Goal: Task Accomplishment & Management: Complete application form

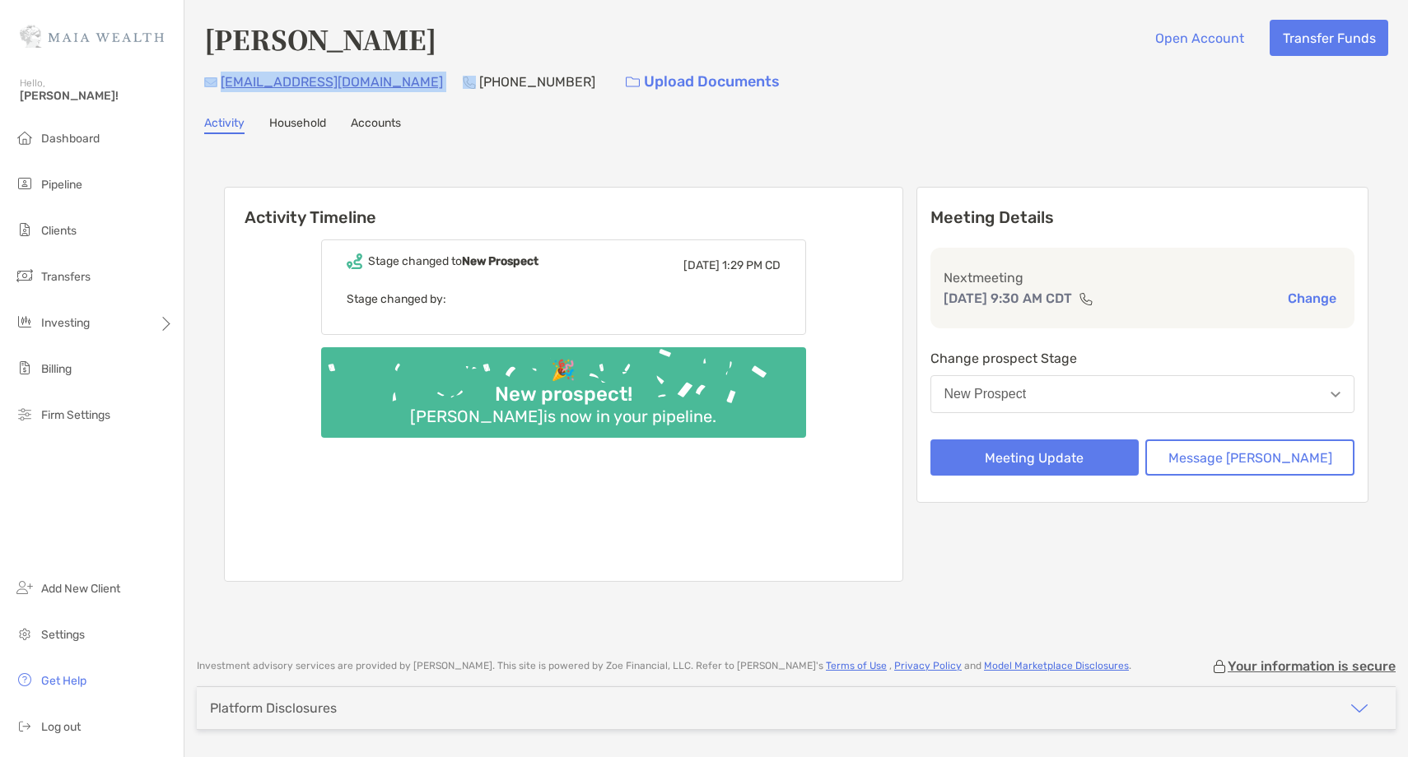
drag, startPoint x: 363, startPoint y: 81, endPoint x: 217, endPoint y: 78, distance: 145.7
click at [217, 78] on div "[EMAIL_ADDRESS][DOMAIN_NAME] [PHONE_NUMBER] Upload Documents" at bounding box center [796, 81] width 1184 height 35
copy div "[EMAIL_ADDRESS][DOMAIN_NAME]"
click at [1065, 417] on div "Change prospect Stage [GEOGRAPHIC_DATA]" at bounding box center [1142, 384] width 425 height 72
click at [1027, 394] on div "New Prospect" at bounding box center [985, 394] width 82 height 15
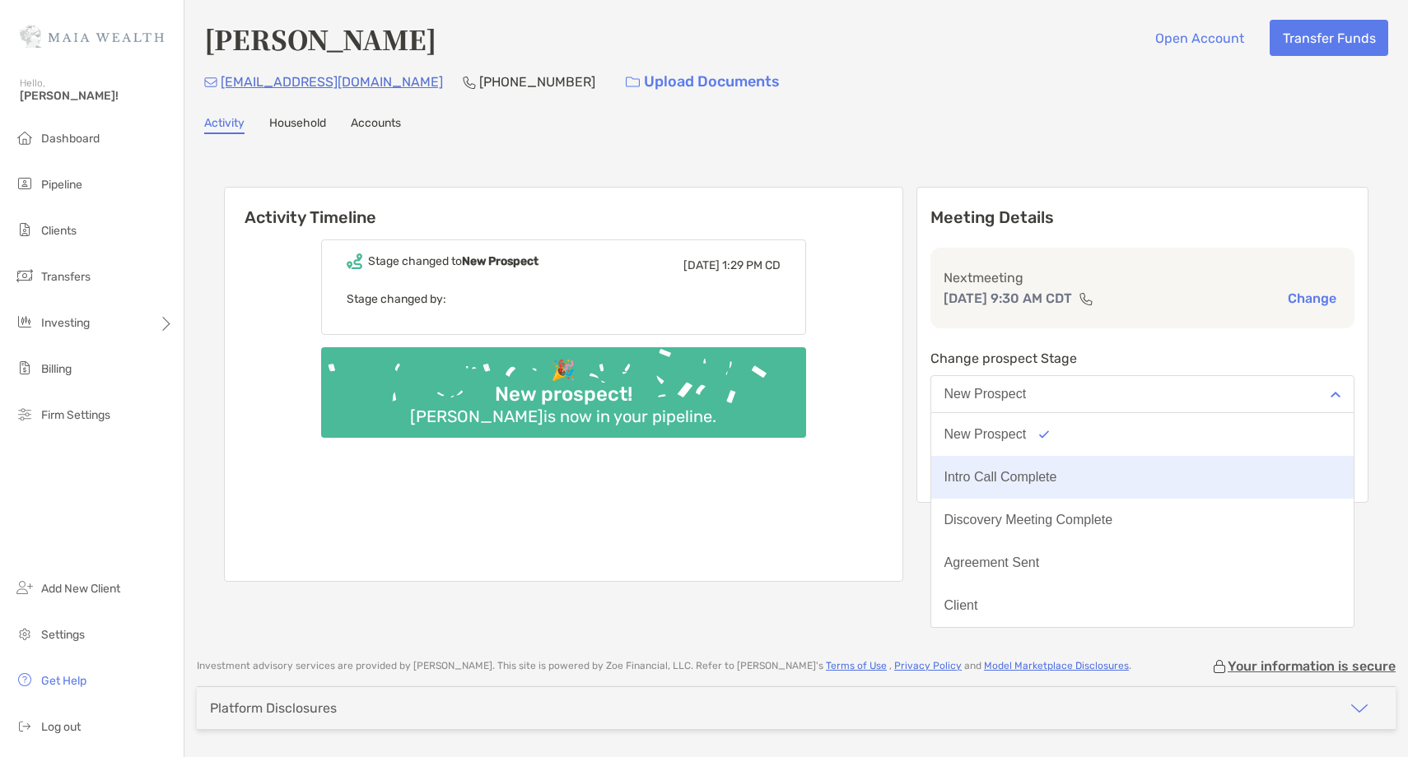
click at [1047, 477] on div "Intro Call Complete" at bounding box center [1000, 477] width 113 height 15
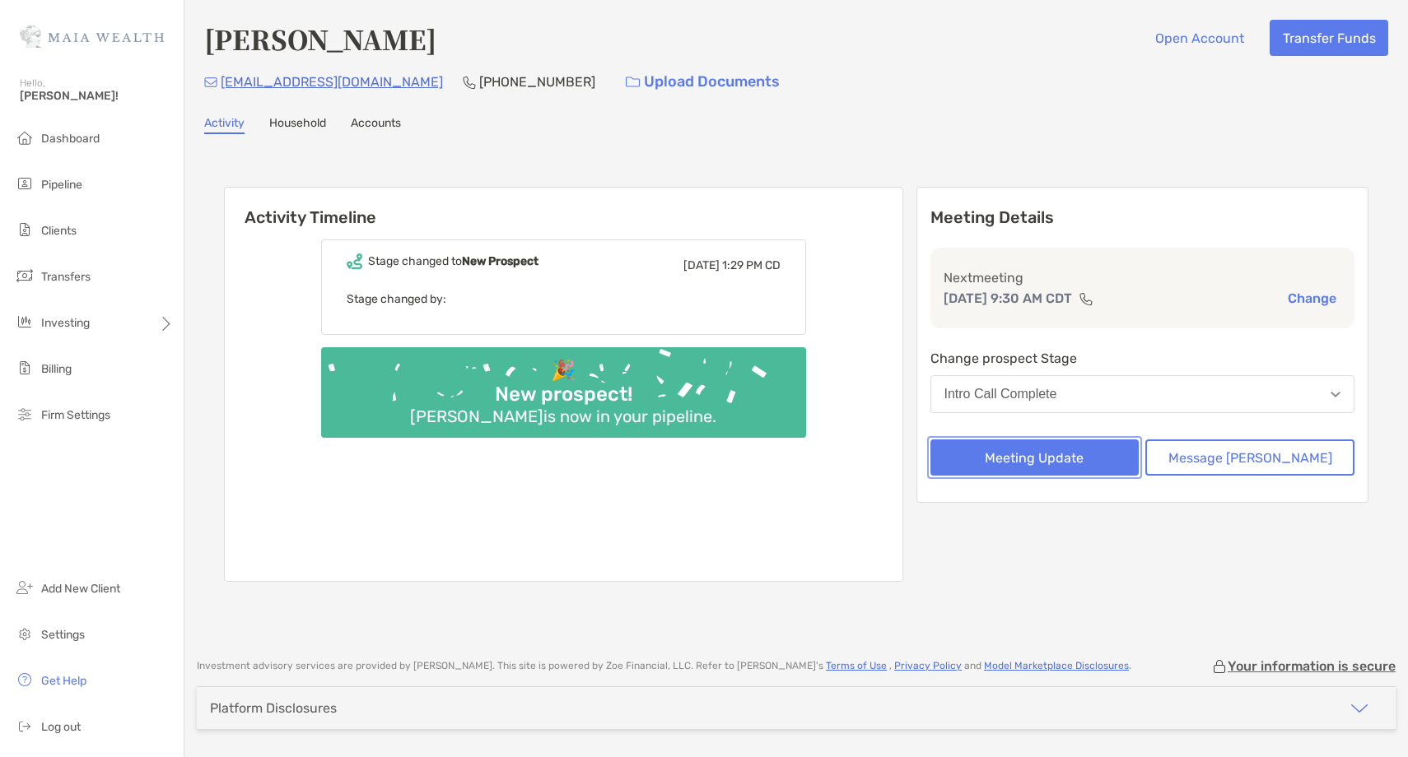
click at [1046, 458] on button "Meeting Update" at bounding box center [1034, 458] width 209 height 36
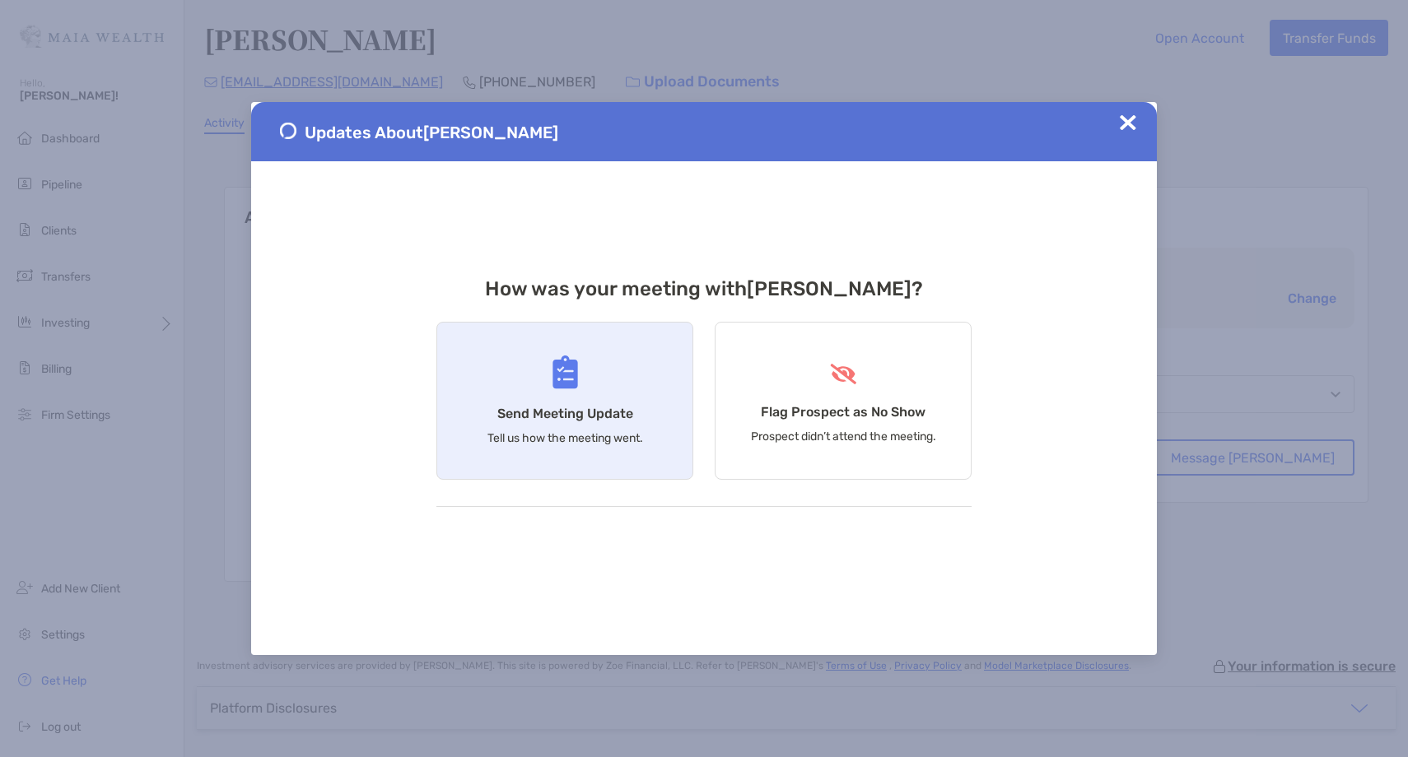
click at [636, 394] on div "Send Meeting Update Tell us how the meeting went." at bounding box center [564, 401] width 257 height 158
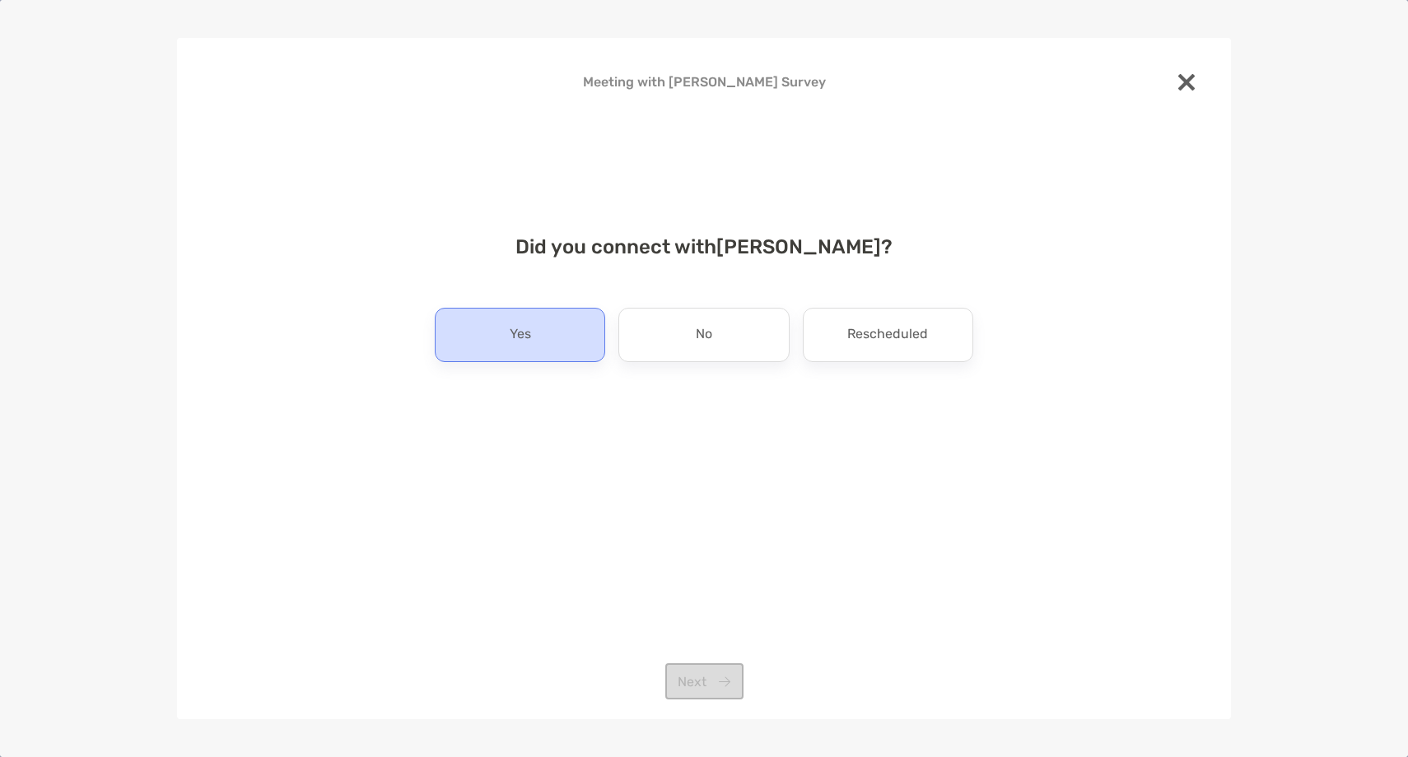
click at [501, 314] on div "Yes" at bounding box center [520, 335] width 170 height 54
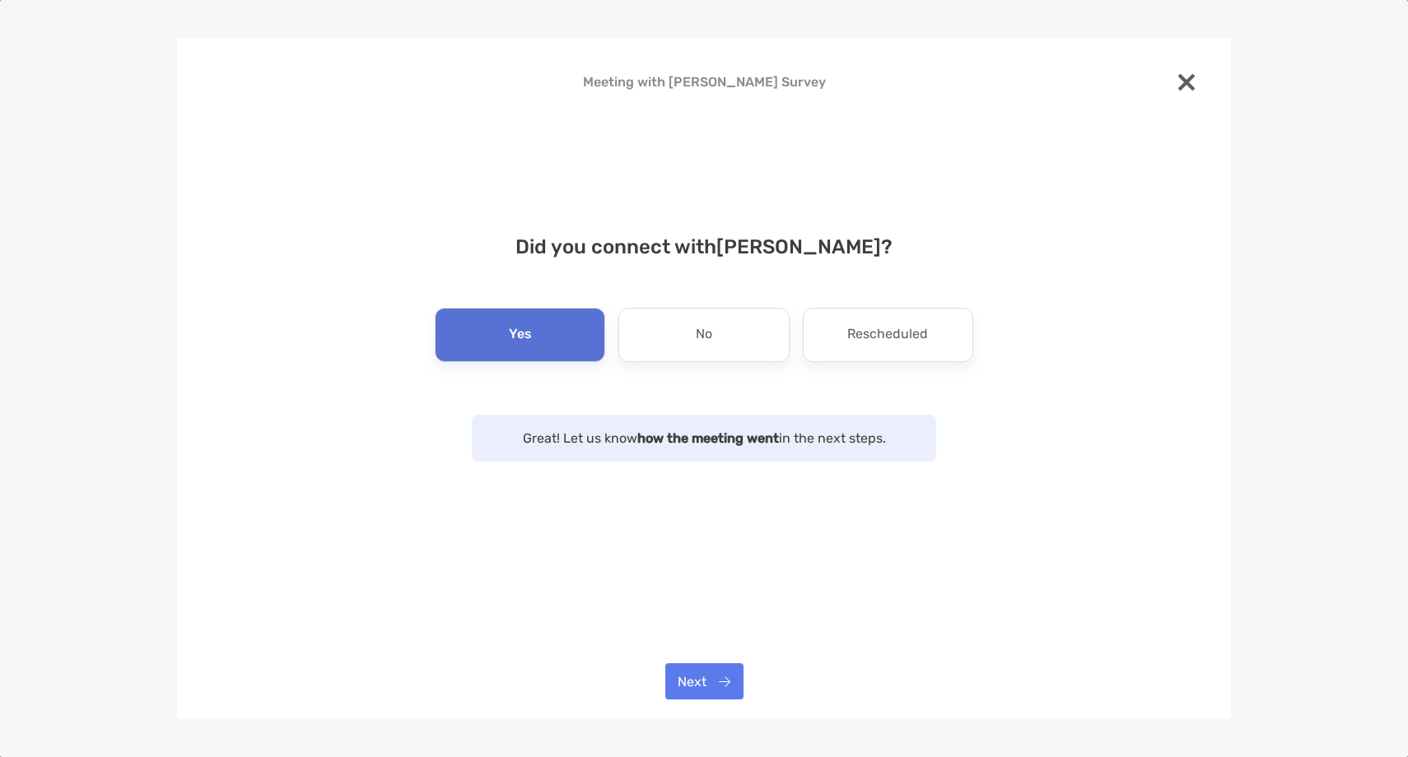
click at [694, 700] on div "Meeting with [PERSON_NAME] Survey Did you connect with [PERSON_NAME] ? Yes No R…" at bounding box center [704, 379] width 1054 height 682
click at [701, 667] on button "Next" at bounding box center [704, 682] width 78 height 36
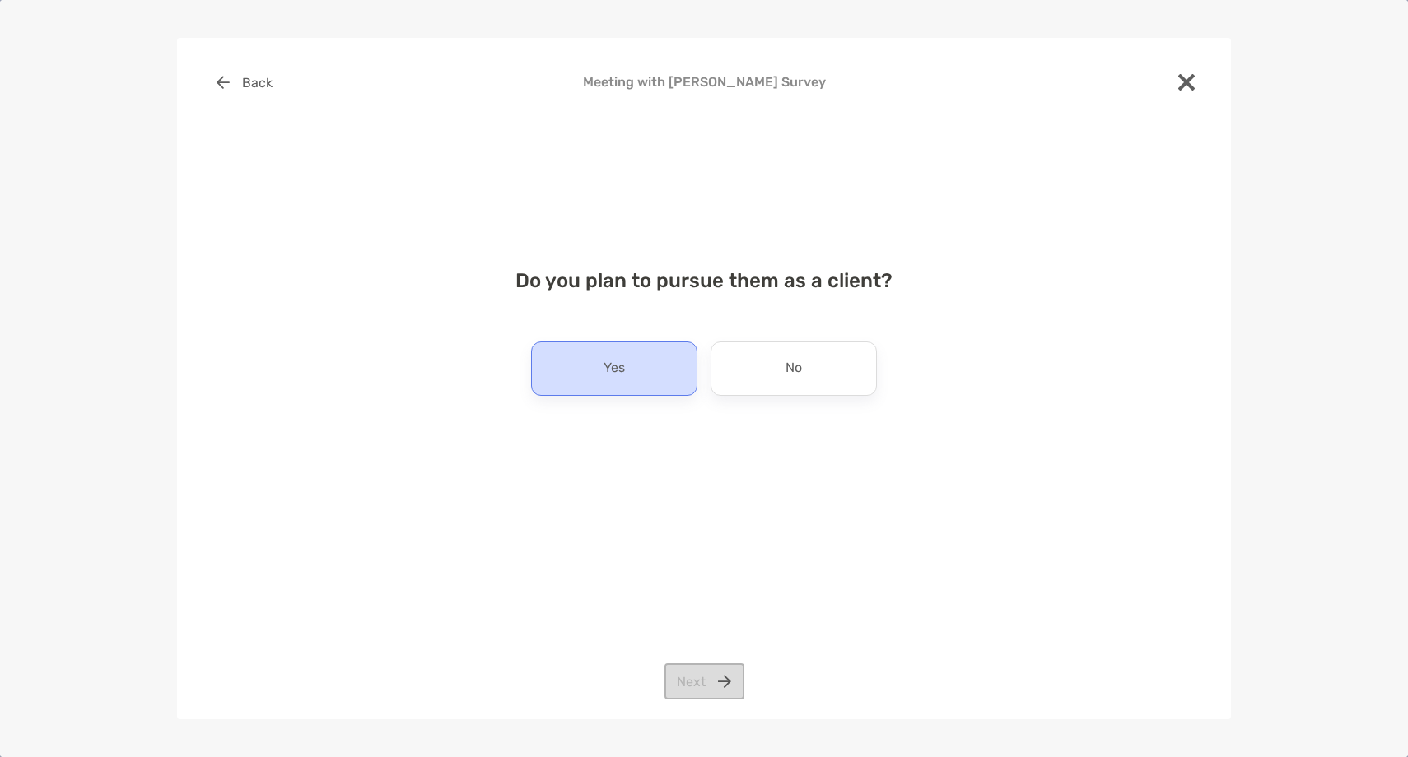
click at [648, 379] on div "Yes" at bounding box center [614, 369] width 166 height 54
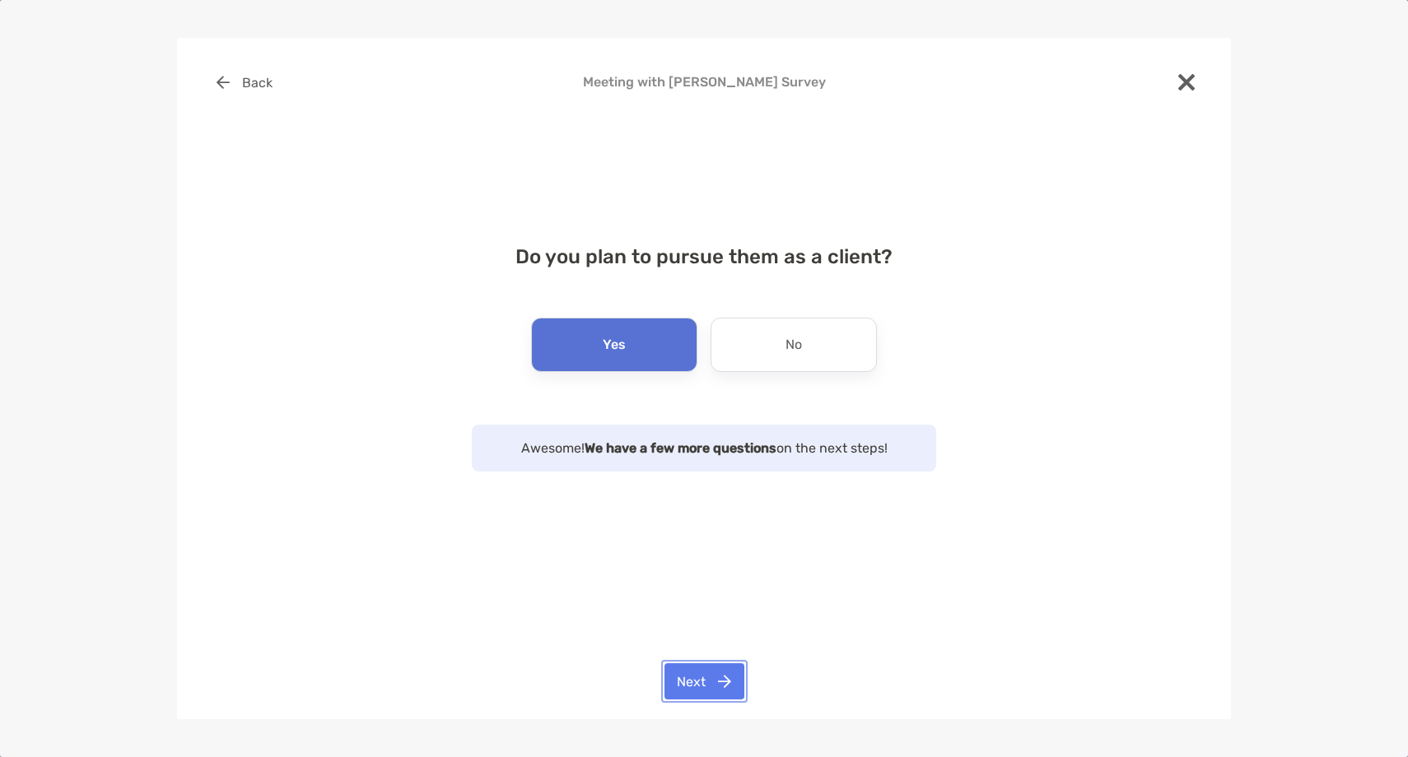
click at [693, 685] on button "Next" at bounding box center [704, 682] width 80 height 36
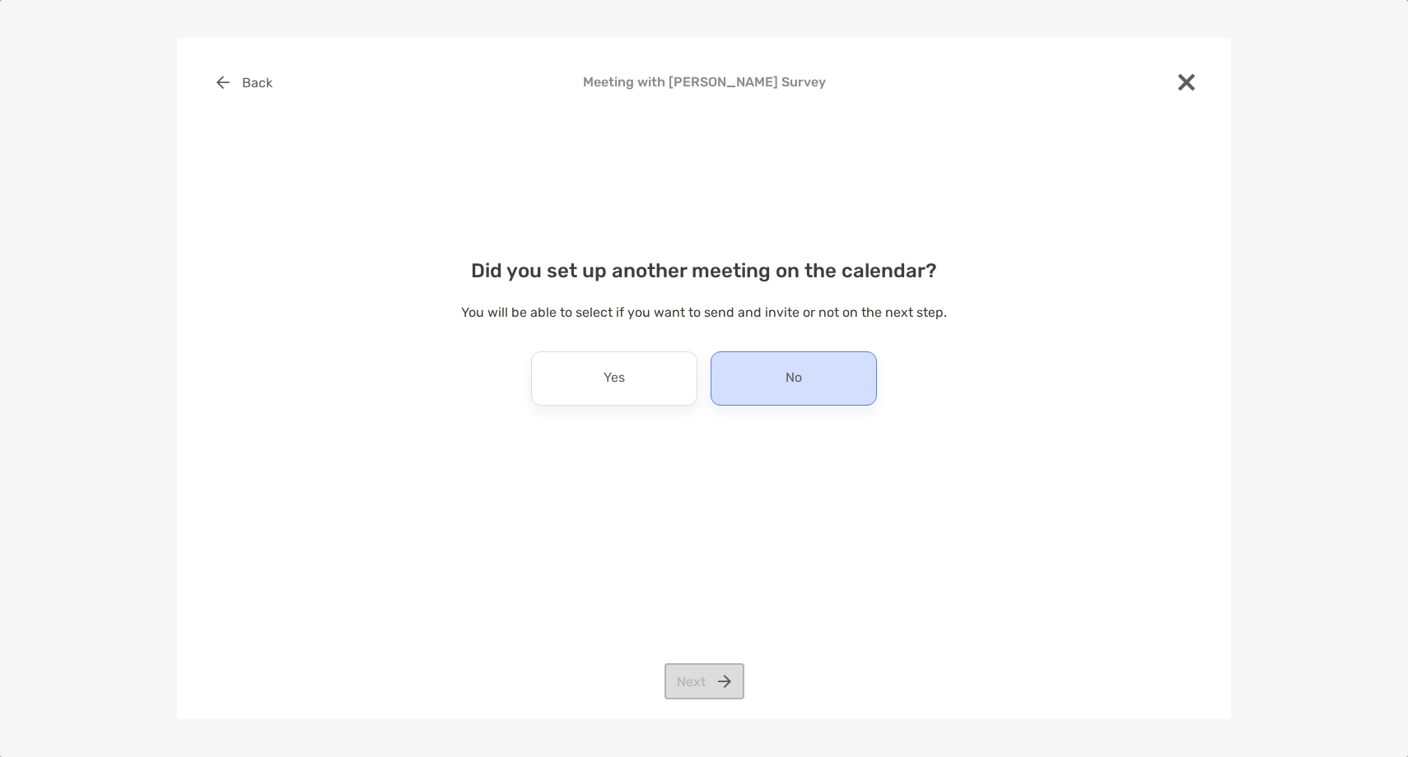
click at [836, 355] on div "No" at bounding box center [793, 379] width 166 height 54
click at [676, 684] on button "Next" at bounding box center [704, 682] width 80 height 36
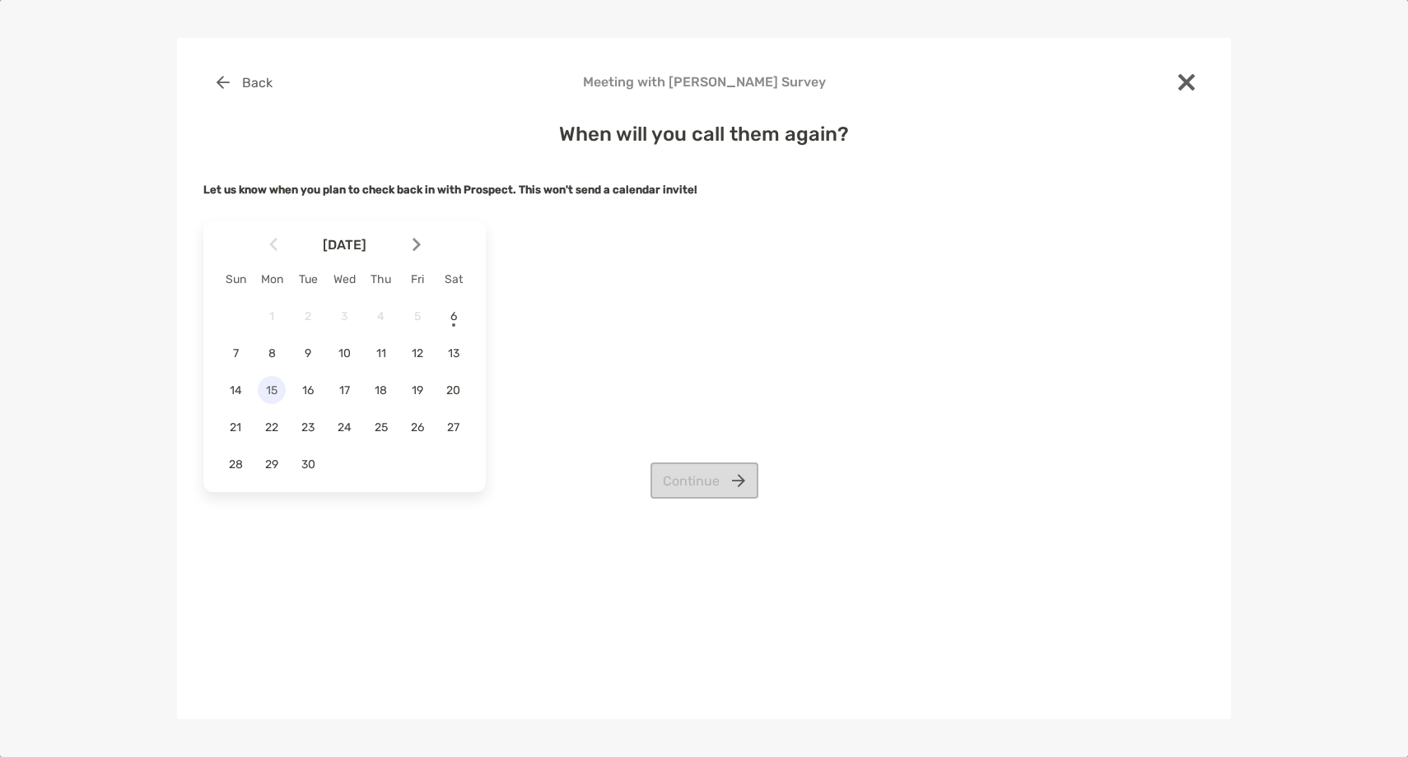
click at [277, 400] on div "15" at bounding box center [272, 390] width 28 height 28
click at [727, 482] on button "Continue" at bounding box center [704, 481] width 108 height 36
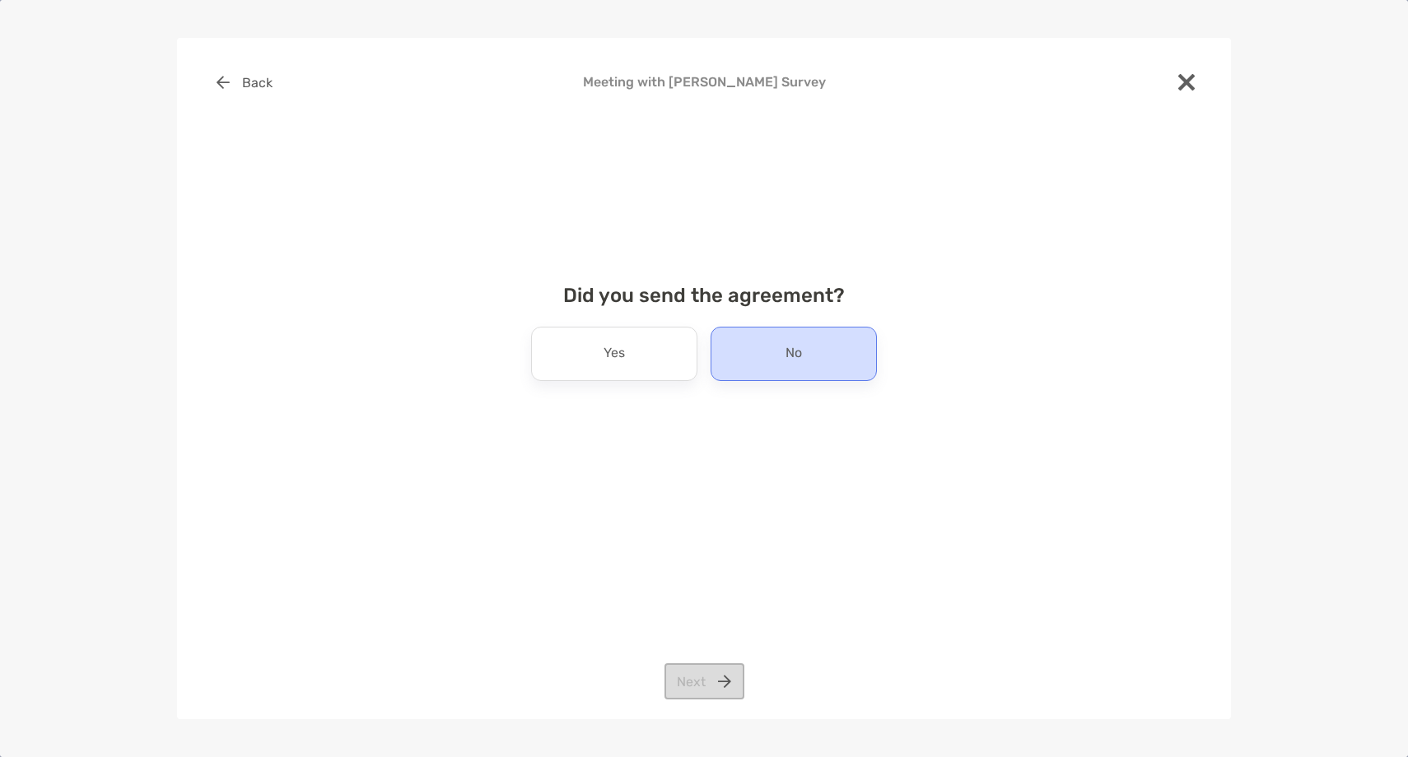
click at [762, 366] on div "No" at bounding box center [793, 354] width 166 height 54
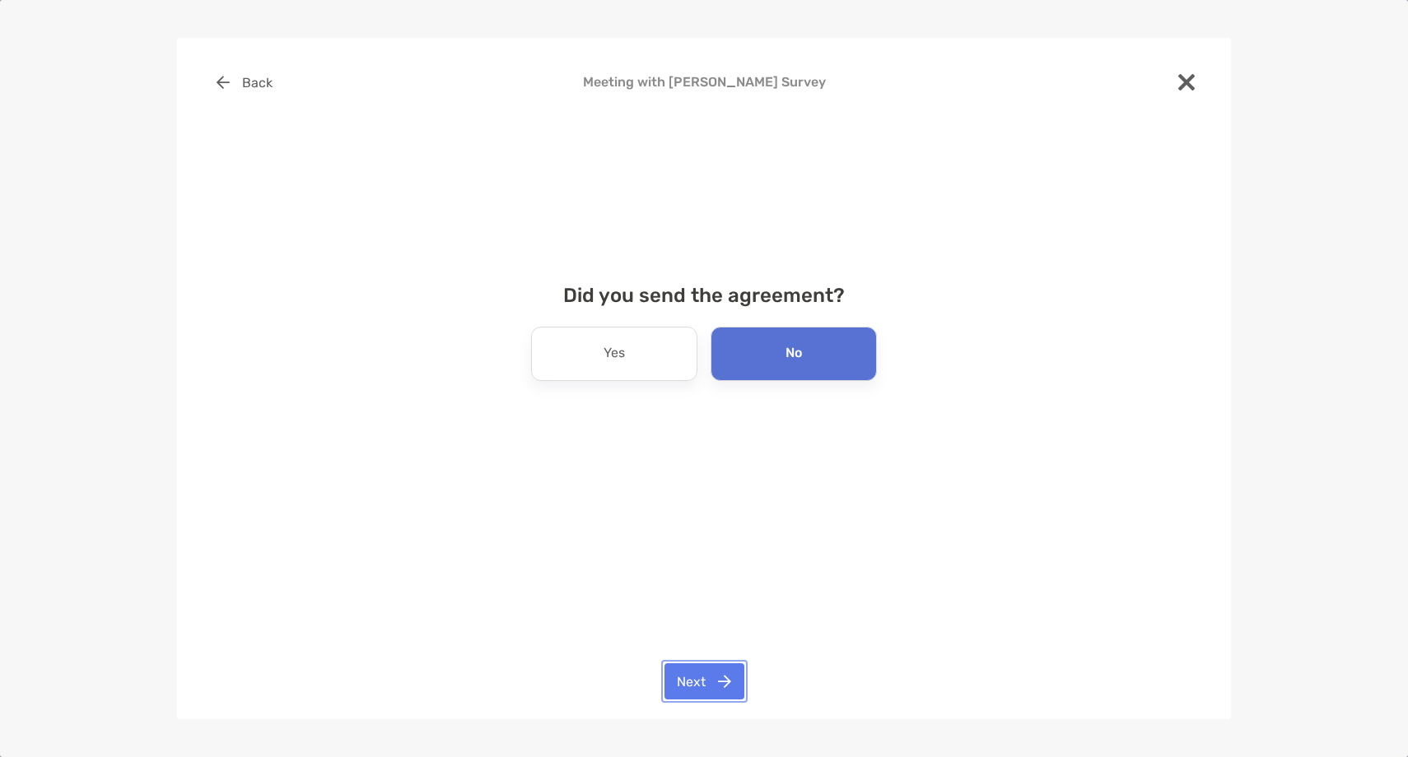
click at [694, 682] on button "Next" at bounding box center [704, 682] width 80 height 36
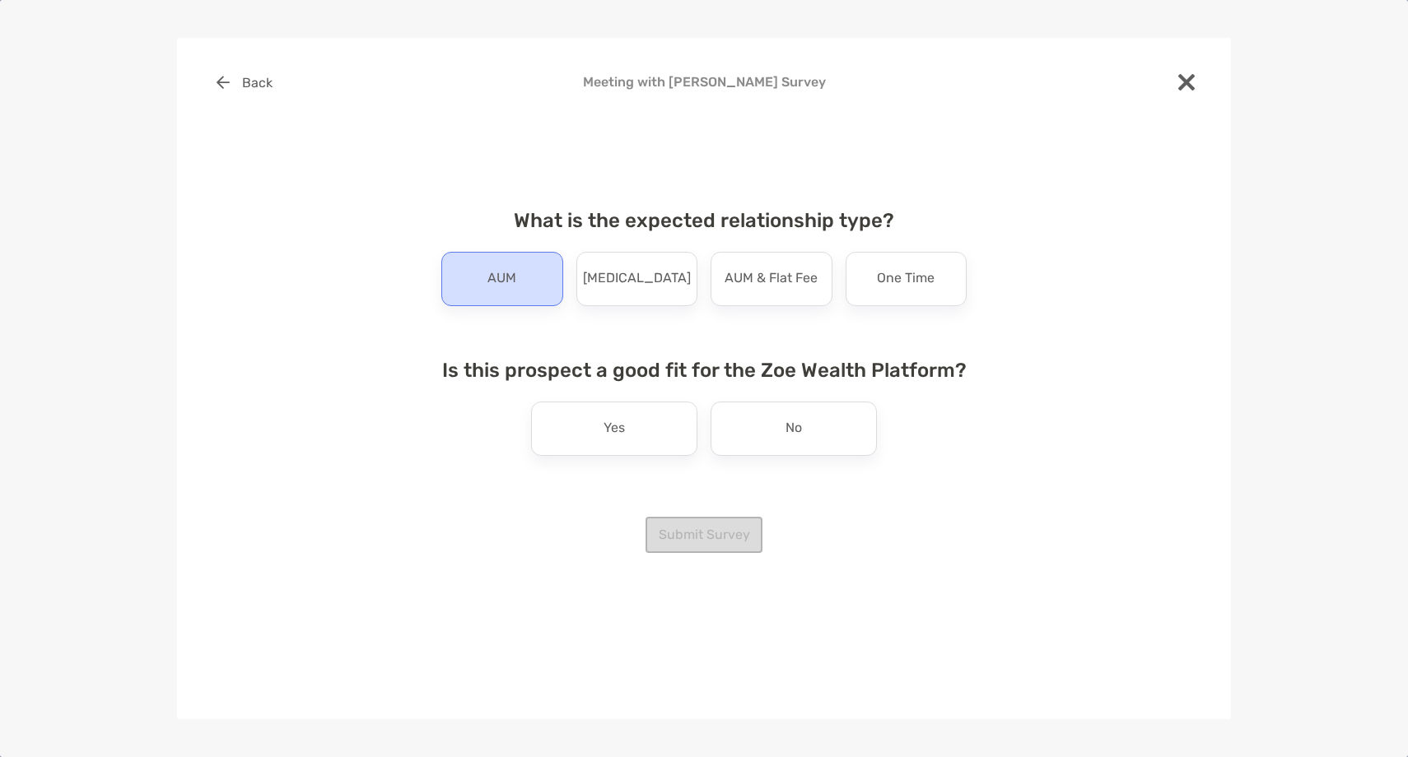
click at [530, 294] on div "AUM" at bounding box center [502, 279] width 122 height 54
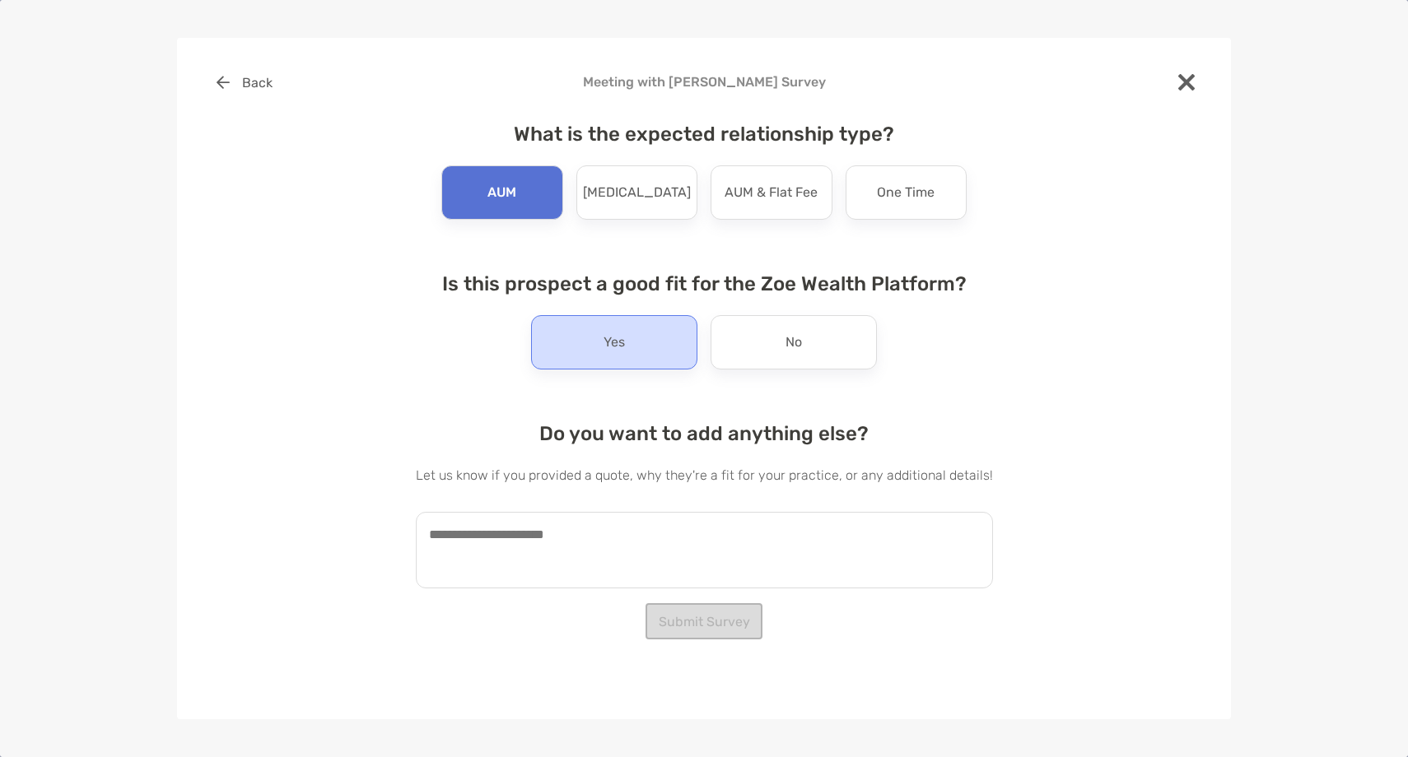
click at [678, 347] on div "Yes" at bounding box center [614, 342] width 166 height 54
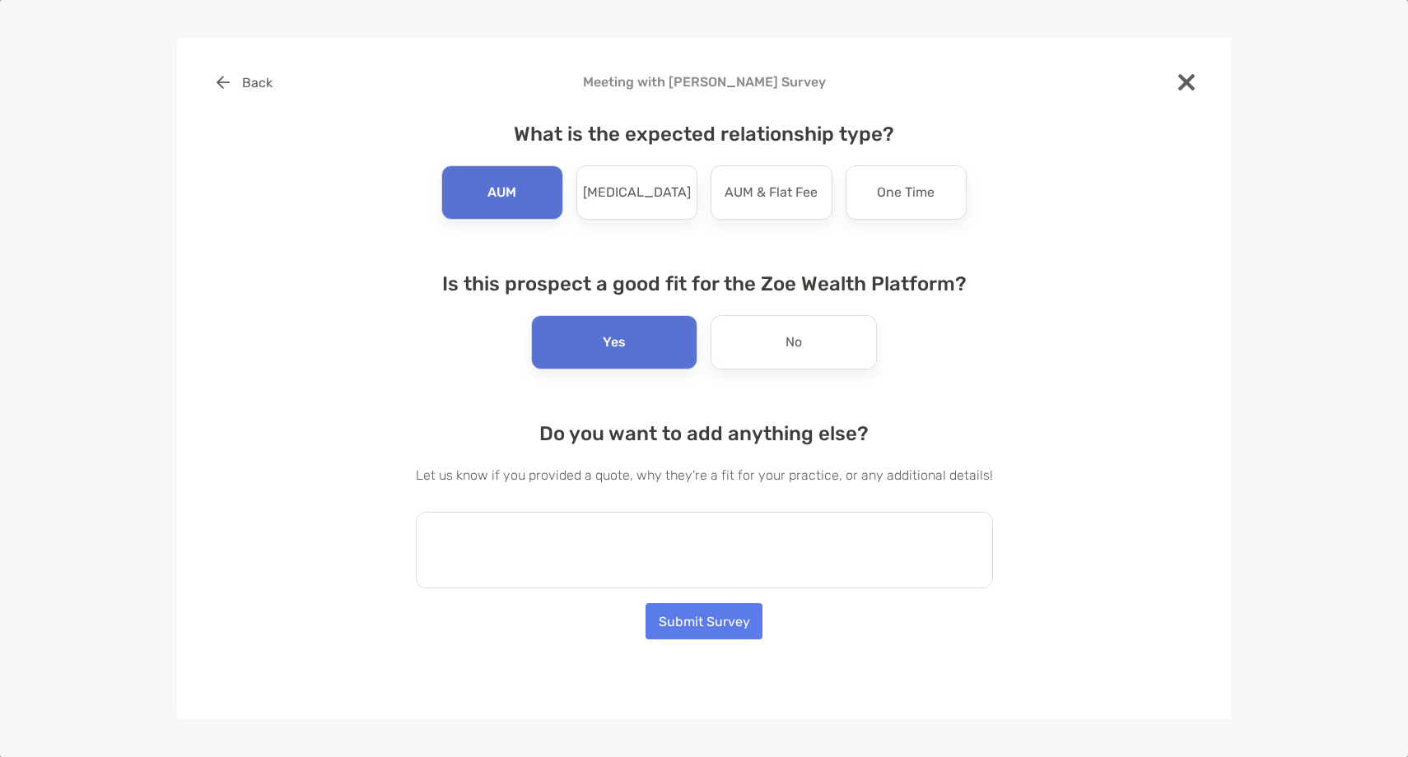
click at [608, 527] on textarea at bounding box center [704, 550] width 577 height 77
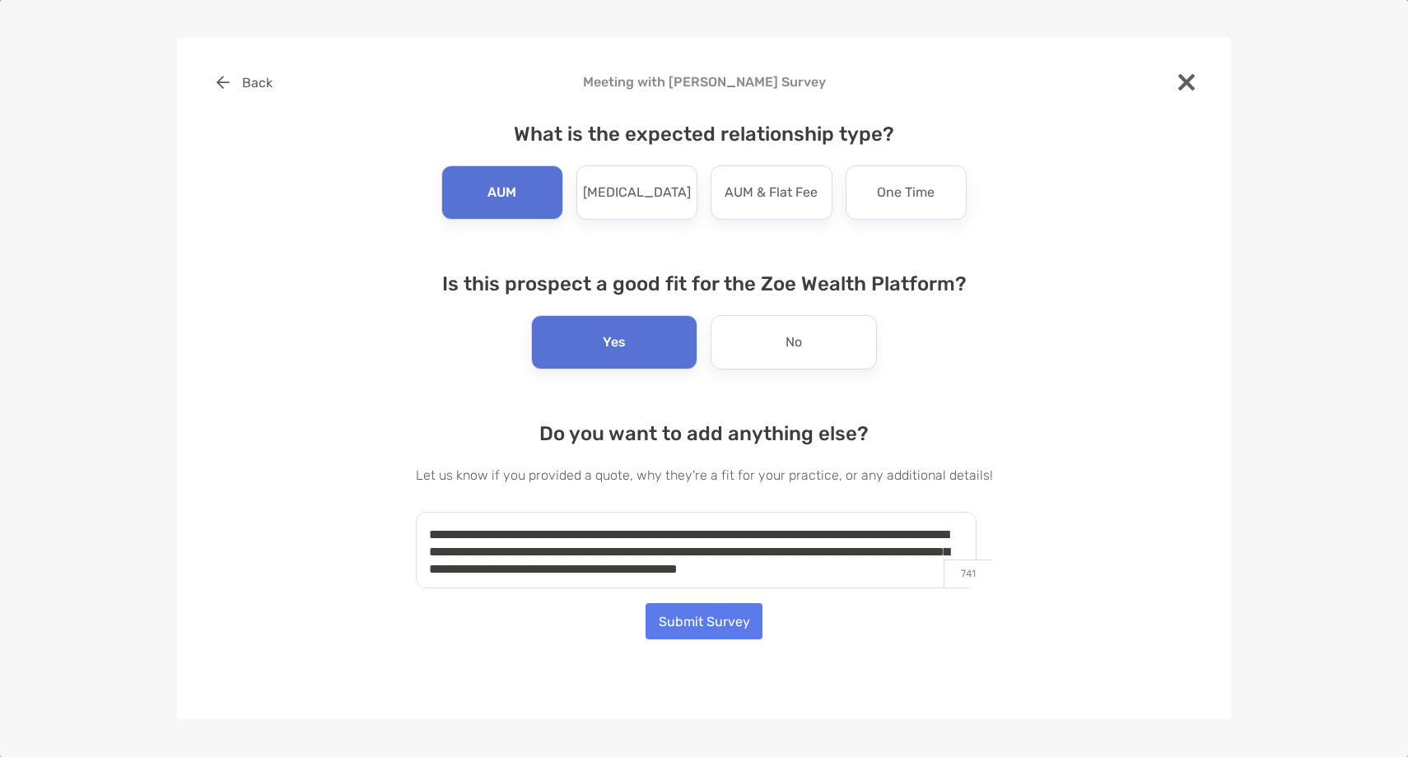
scroll to position [7, 0]
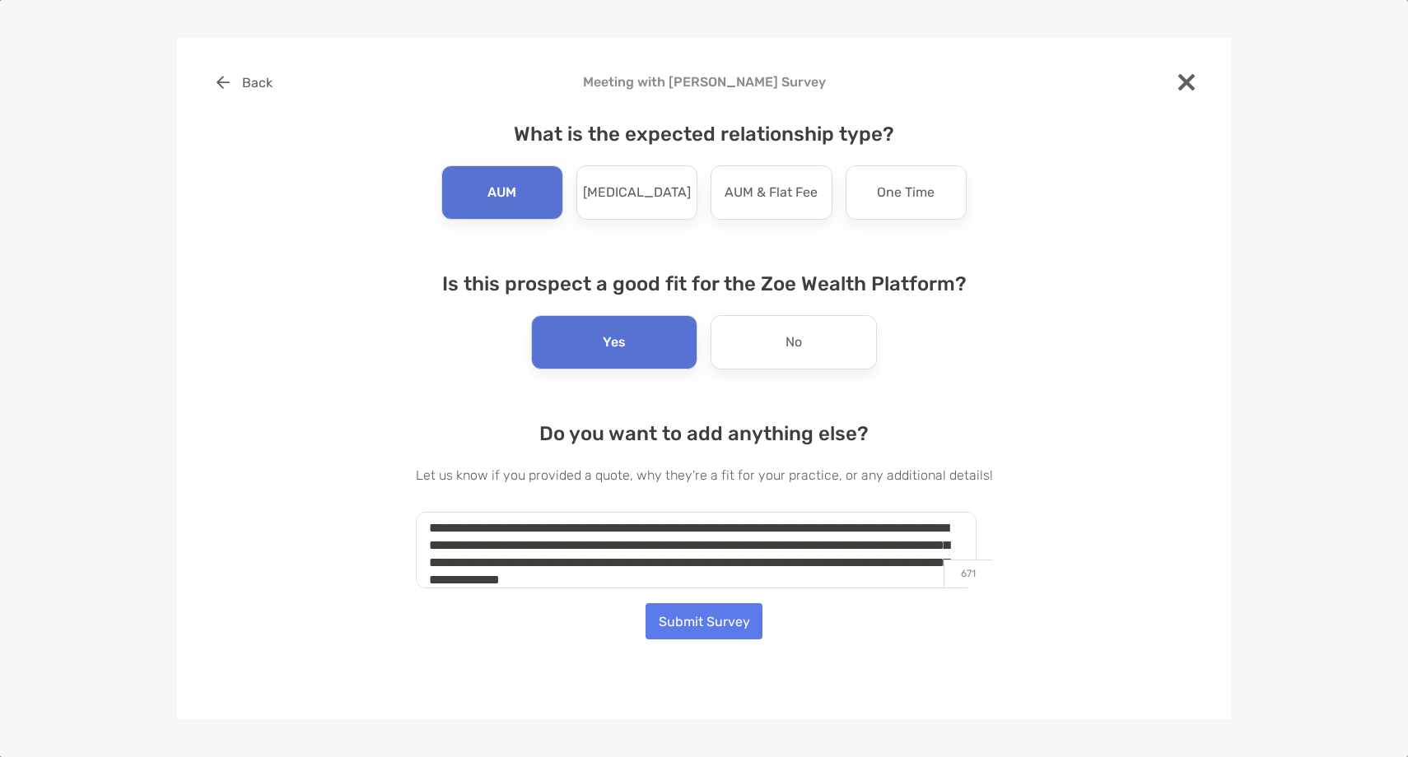
type textarea "**********"
click at [693, 623] on button "Submit Survey" at bounding box center [703, 621] width 117 height 36
